Goal: Task Accomplishment & Management: Manage account settings

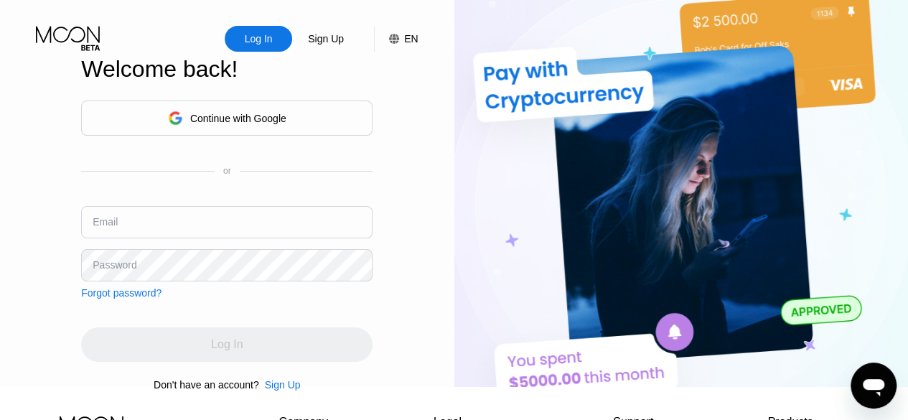
type input "[EMAIL_ADDRESS][DOMAIN_NAME]"
drag, startPoint x: 240, startPoint y: 328, endPoint x: 244, endPoint y: 319, distance: 9.3
click at [241, 328] on div "Continue with Google or Email [EMAIL_ADDRESS][DOMAIN_NAME] Password Forgot pass…" at bounding box center [226, 245] width 291 height 291
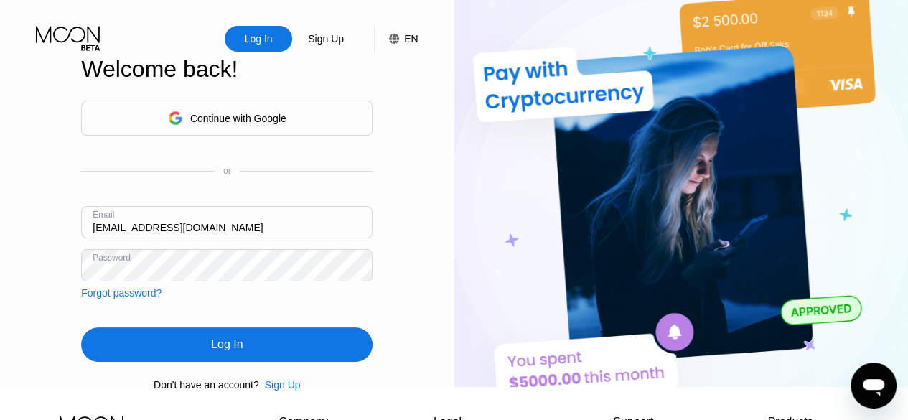
click at [255, 357] on div "Log In" at bounding box center [226, 344] width 291 height 34
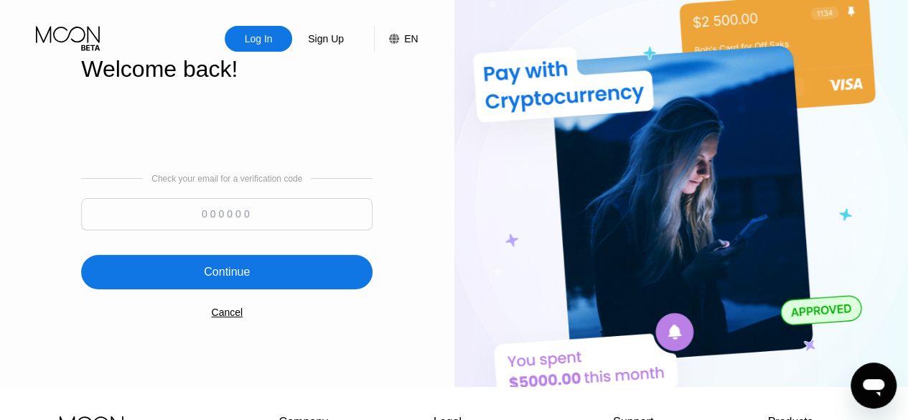
click at [46, 182] on div "Log In Sign Up EN Language Select an item Save Welcome back! Check your email f…" at bounding box center [227, 193] width 454 height 387
click at [184, 229] on input at bounding box center [226, 214] width 291 height 32
type input "6"
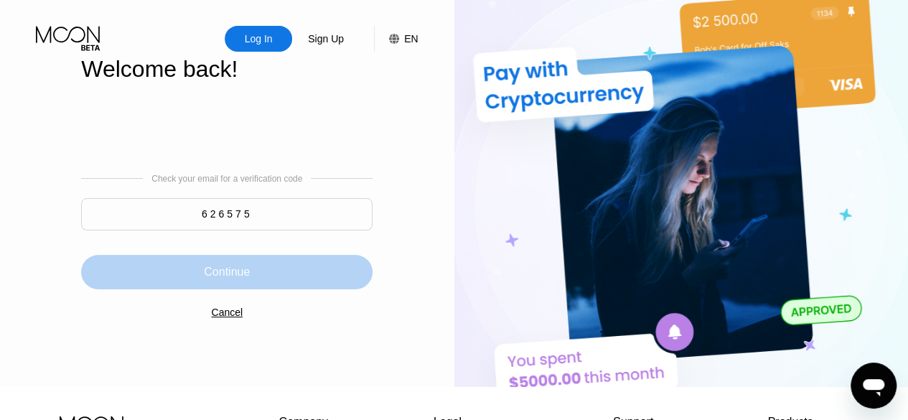
click at [309, 271] on div "Continue" at bounding box center [226, 272] width 291 height 34
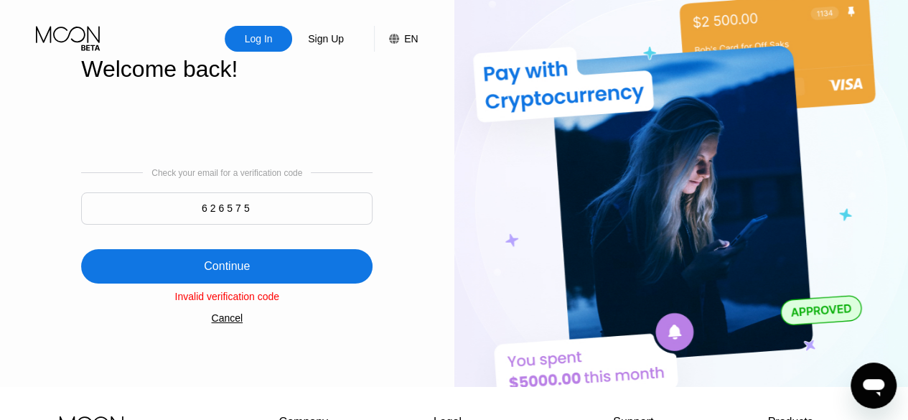
click at [296, 223] on input "626575" at bounding box center [226, 208] width 291 height 32
type input "62657"
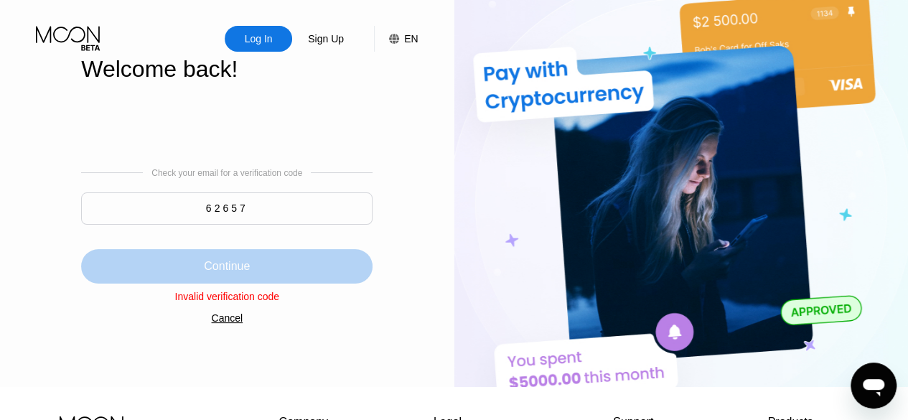
click at [288, 266] on div "Continue" at bounding box center [226, 266] width 291 height 34
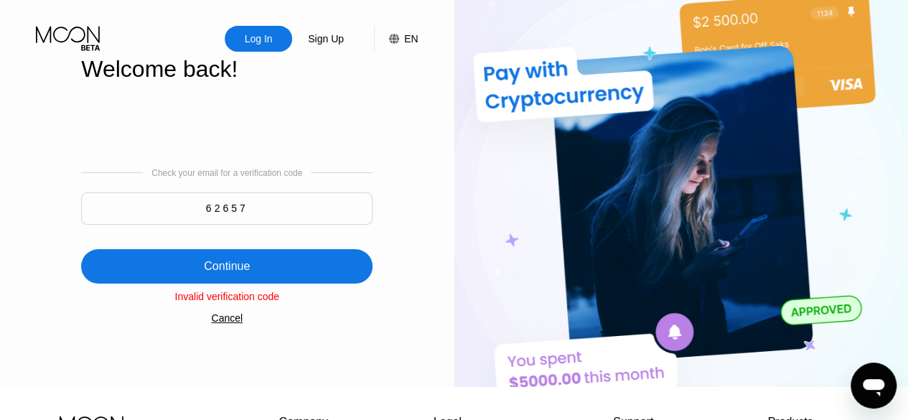
click at [319, 216] on input "62657" at bounding box center [226, 208] width 291 height 32
type input "626557"
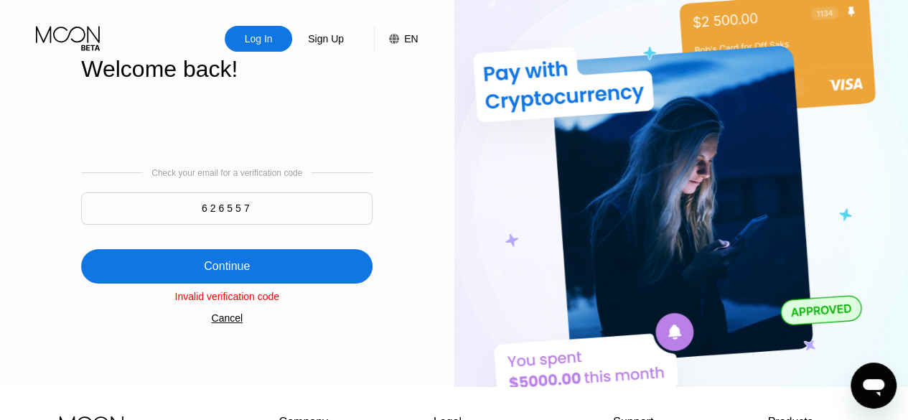
click at [329, 265] on div "Continue" at bounding box center [226, 266] width 291 height 34
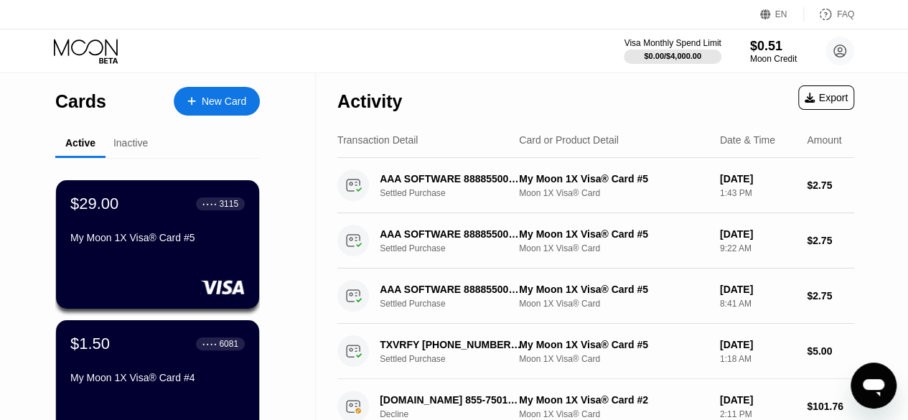
click at [187, 235] on div "$29.00 ● ● ● ● 3115 My Moon 1X Visa® Card #5" at bounding box center [157, 221] width 174 height 55
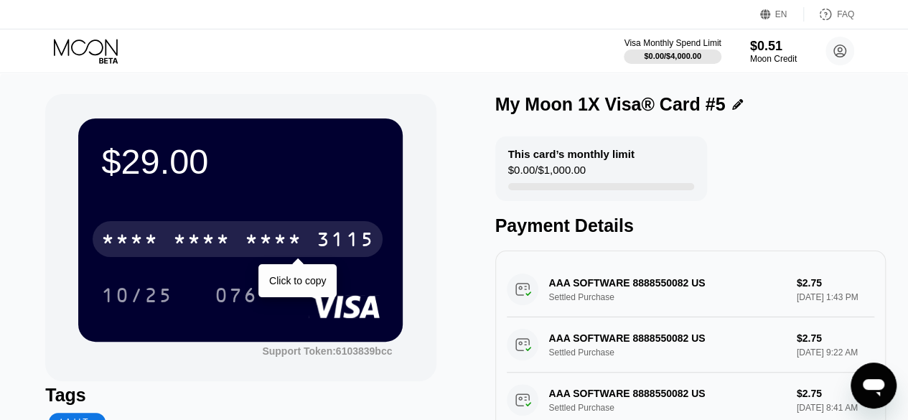
click at [316, 235] on div "* * * * * * * * * * * * 3115" at bounding box center [238, 239] width 290 height 36
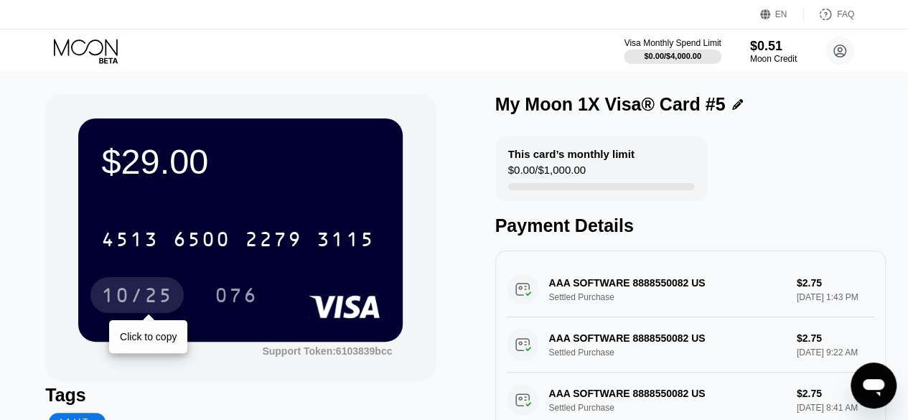
click at [152, 298] on div "10/25" at bounding box center [137, 297] width 72 height 23
